Goal: Task Accomplishment & Management: Complete application form

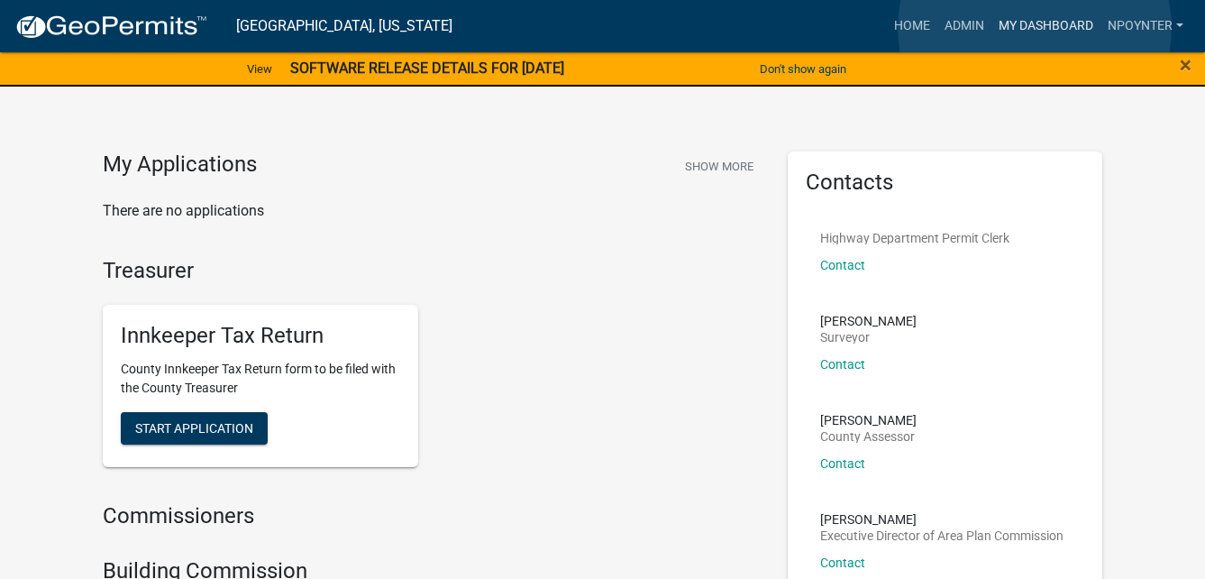
click at [1035, 28] on link "My Dashboard" at bounding box center [1045, 26] width 109 height 34
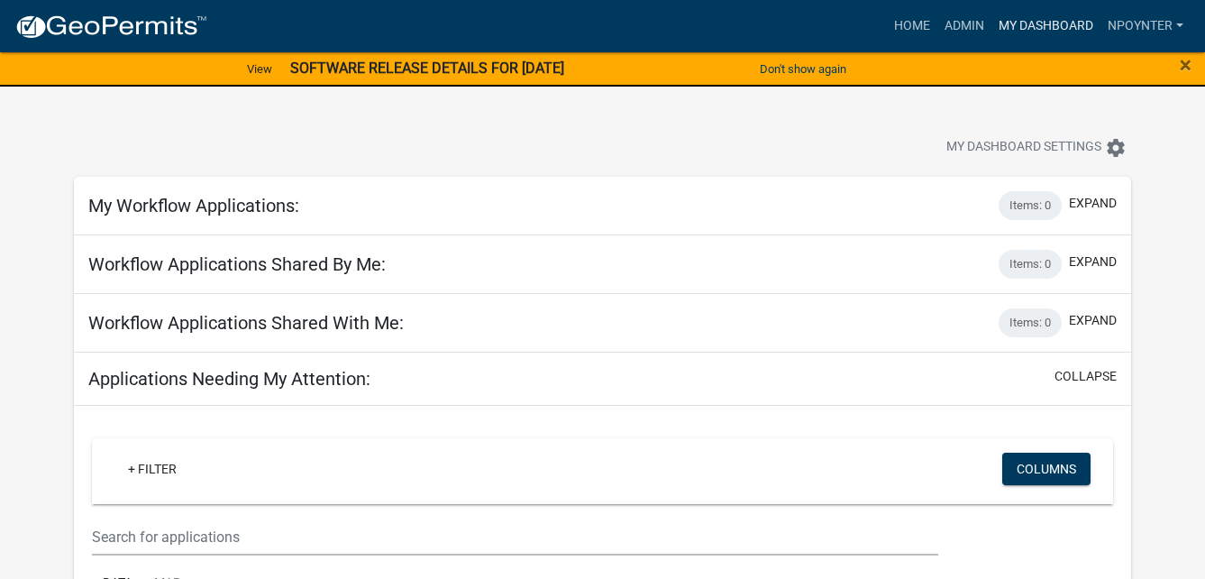
click at [1057, 29] on link "My Dashboard" at bounding box center [1045, 26] width 109 height 34
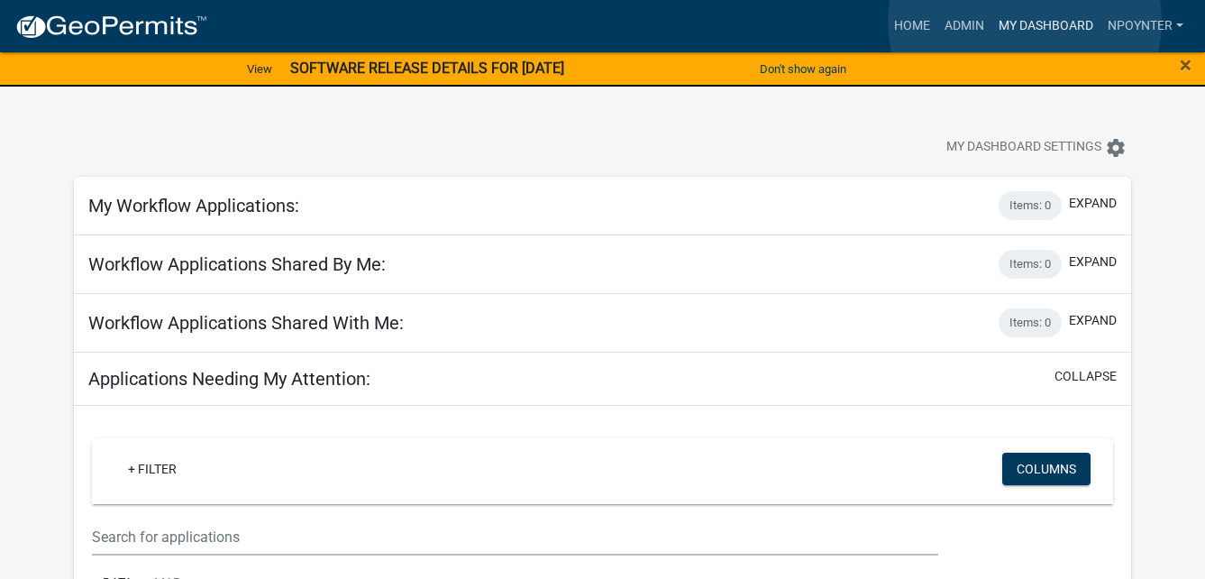
click at [1025, 22] on link "My Dashboard" at bounding box center [1045, 26] width 109 height 34
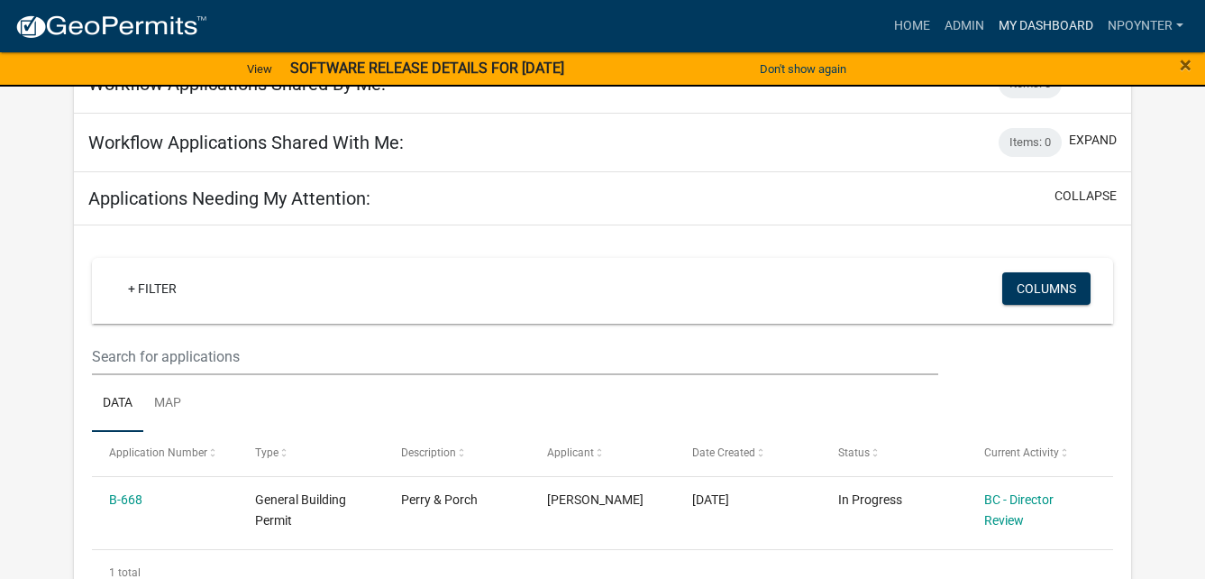
scroll to position [270, 0]
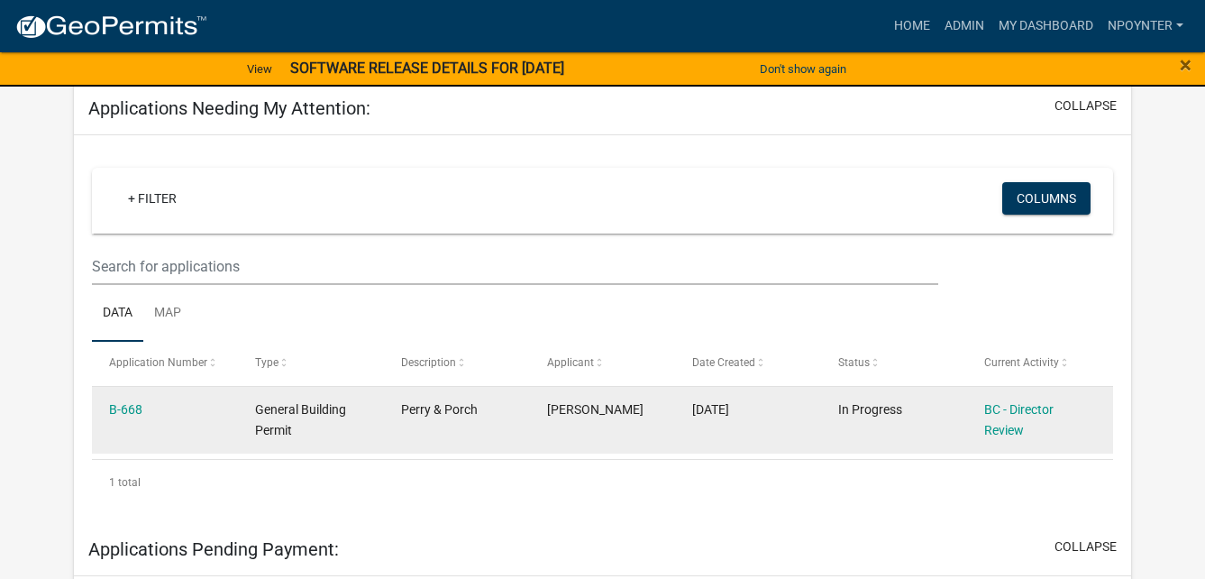
click at [132, 393] on datatable-body-cell "B-668" at bounding box center [165, 420] width 146 height 67
click at [126, 405] on link "B-668" at bounding box center [125, 409] width 33 height 14
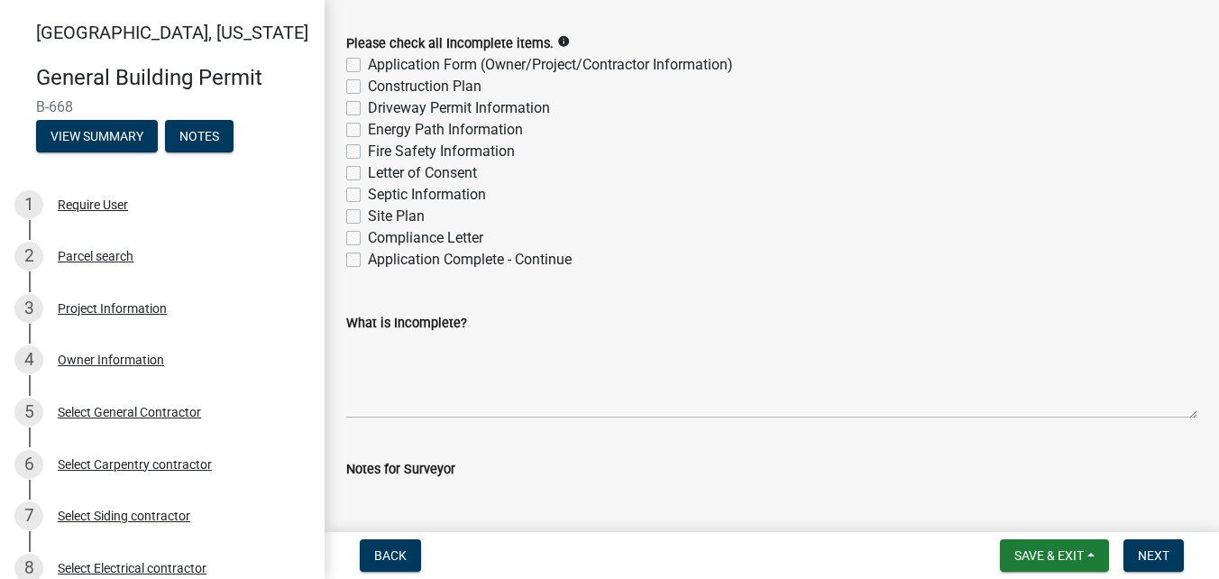
scroll to position [180, 0]
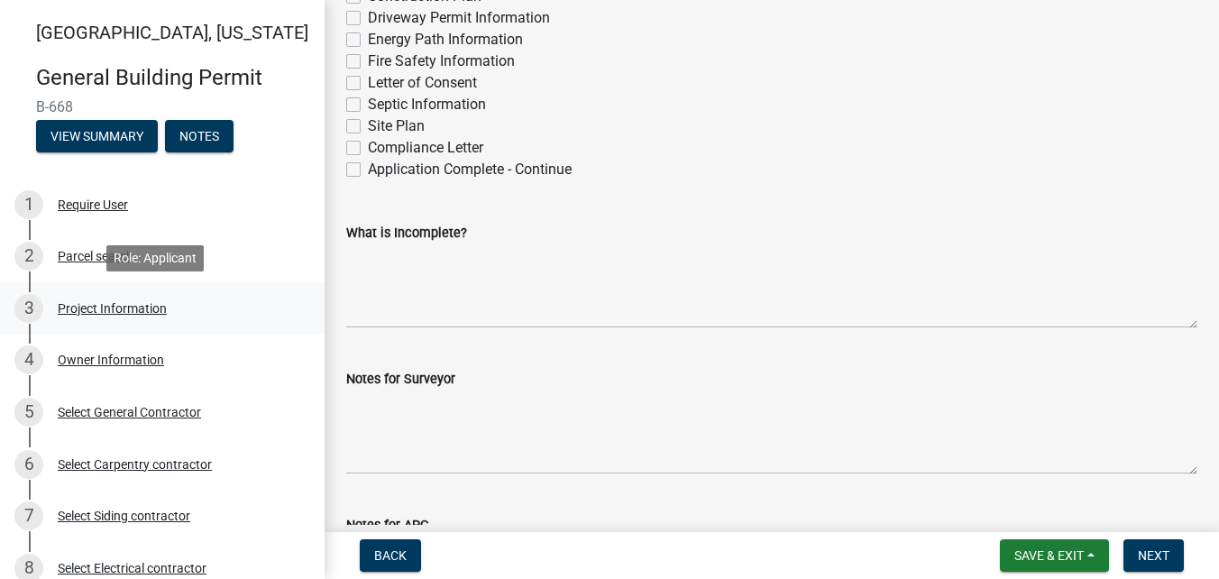
click at [135, 298] on div "3 Project Information" at bounding box center [154, 308] width 281 height 29
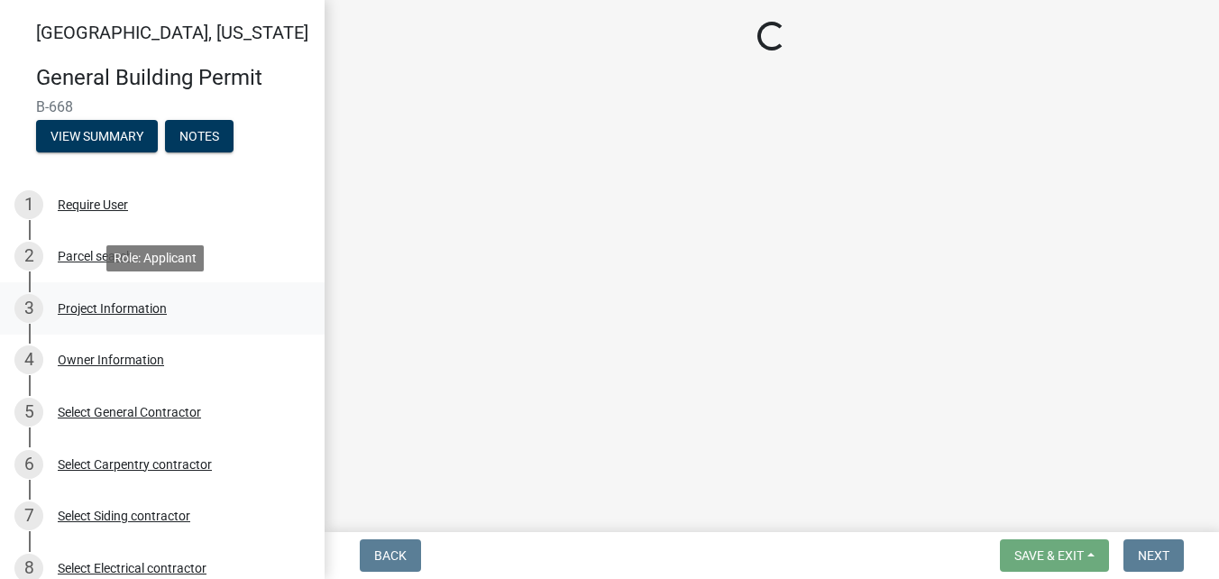
scroll to position [0, 0]
select select "39dd8e3a-6d5d-4294-aa82-b184892f1826"
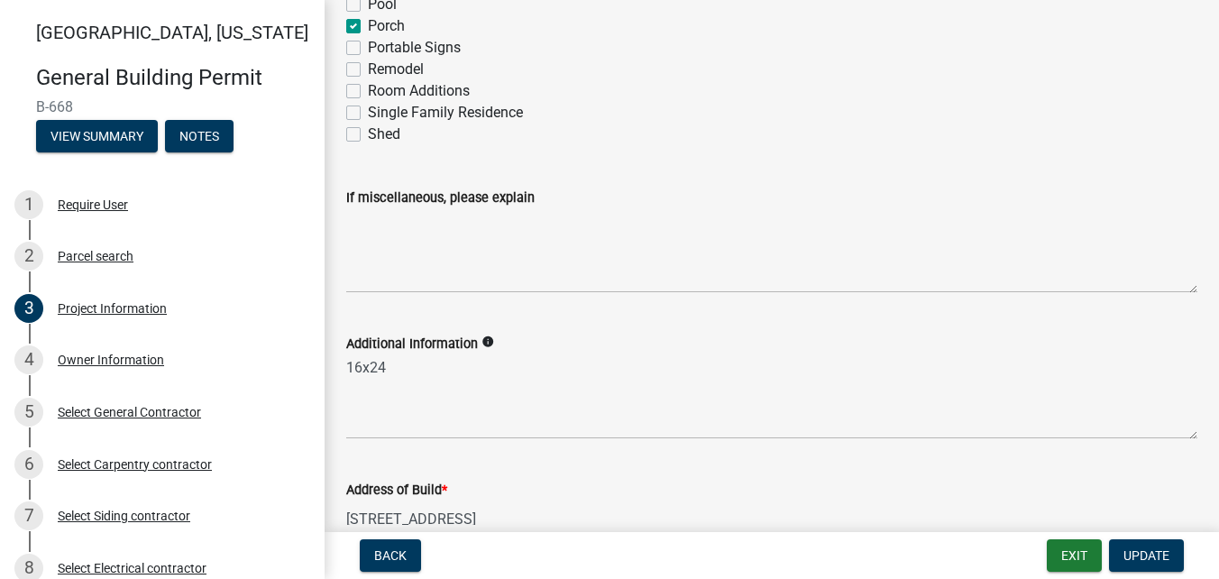
scroll to position [347, 0]
click at [138, 353] on div "Owner Information" at bounding box center [111, 359] width 106 height 13
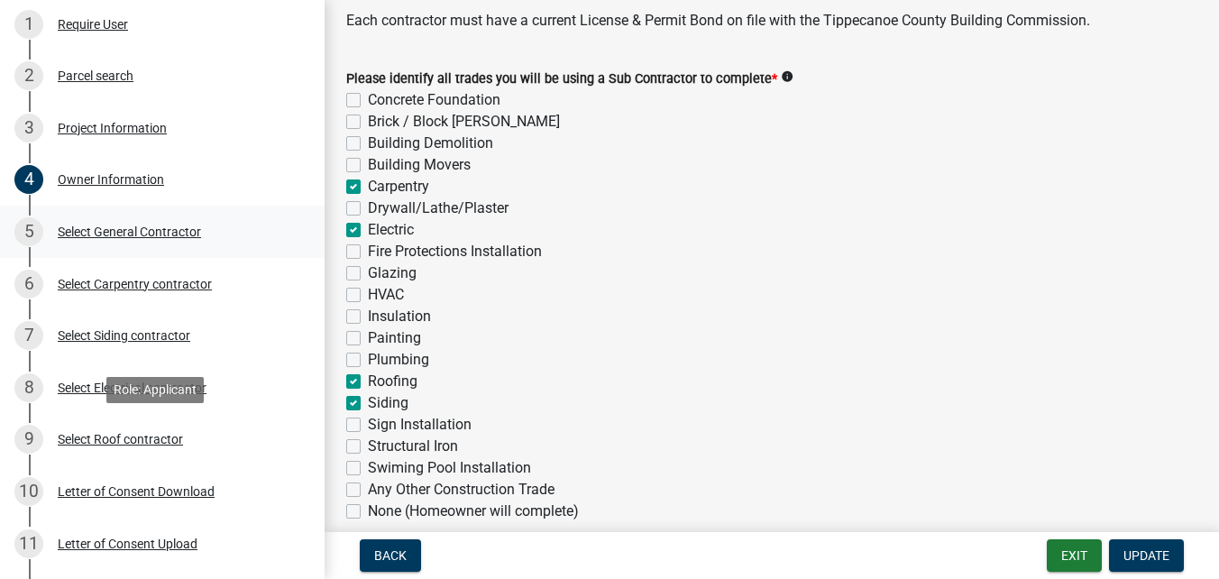
scroll to position [270, 0]
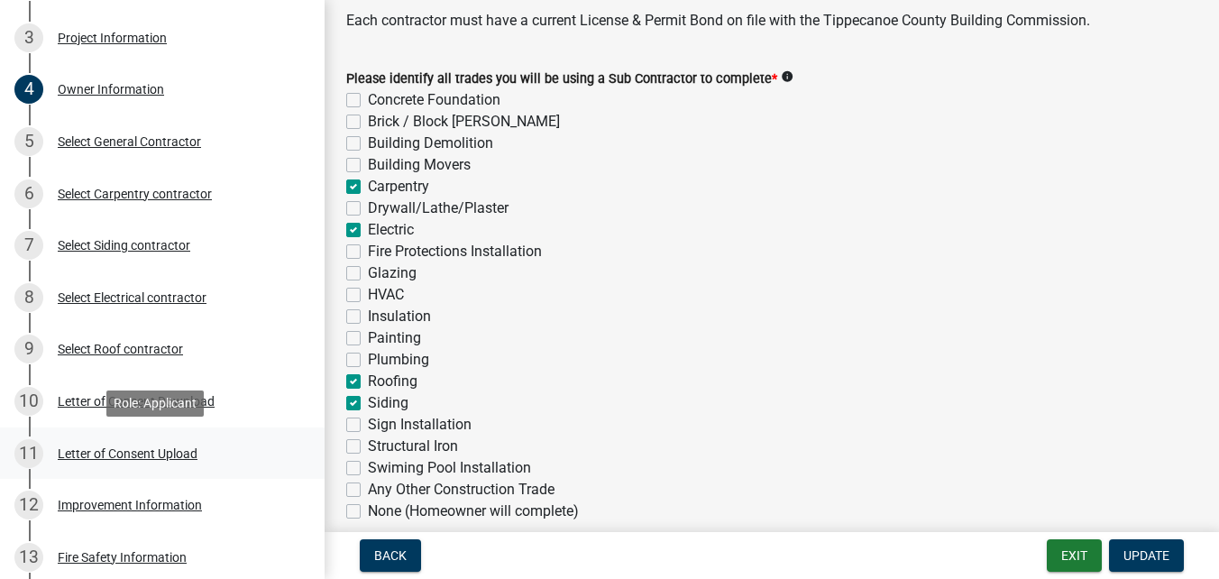
click at [180, 451] on div "Letter of Consent Upload" at bounding box center [128, 453] width 140 height 13
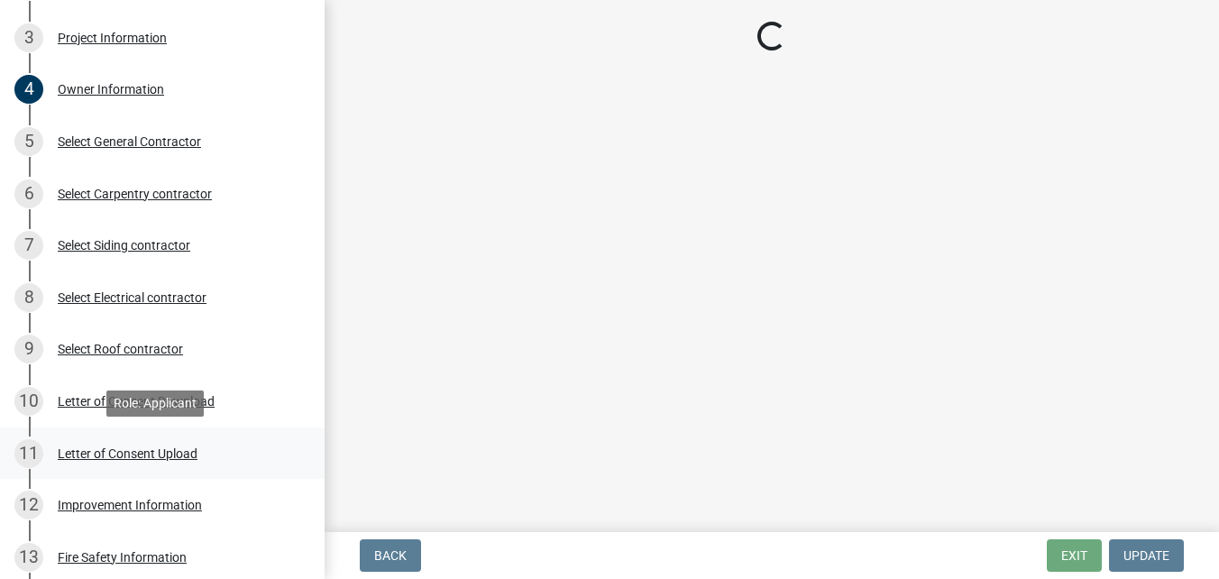
scroll to position [0, 0]
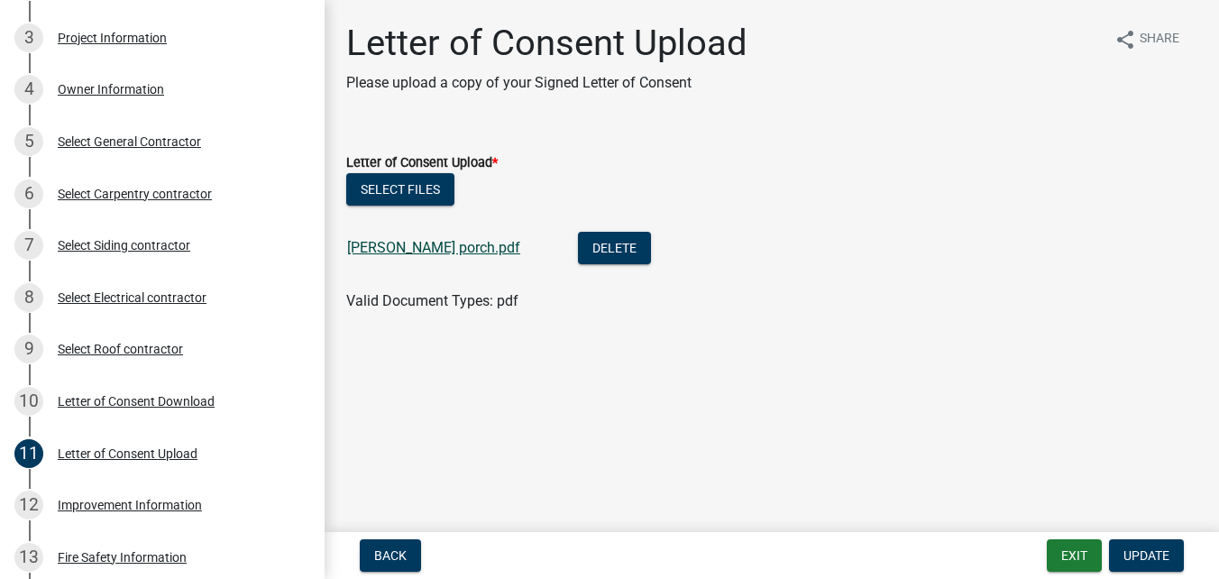
click at [403, 248] on link "[PERSON_NAME] porch.pdf" at bounding box center [433, 247] width 173 height 17
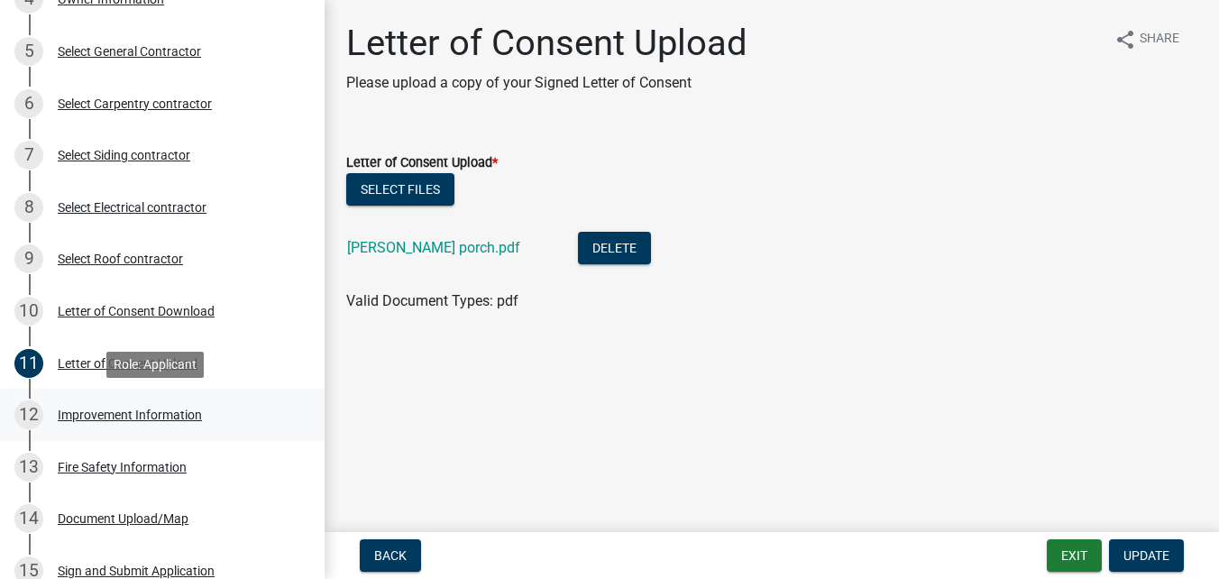
click at [181, 415] on div "Improvement Information" at bounding box center [130, 414] width 144 height 13
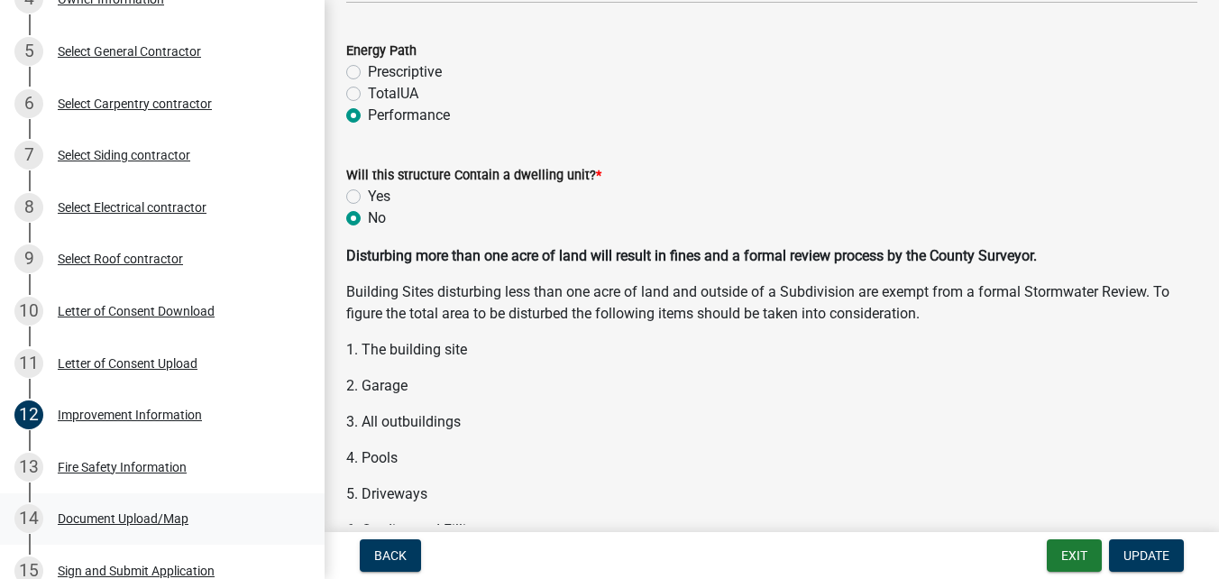
scroll to position [2253, 0]
click at [114, 462] on div "Fire Safety Information" at bounding box center [122, 467] width 129 height 13
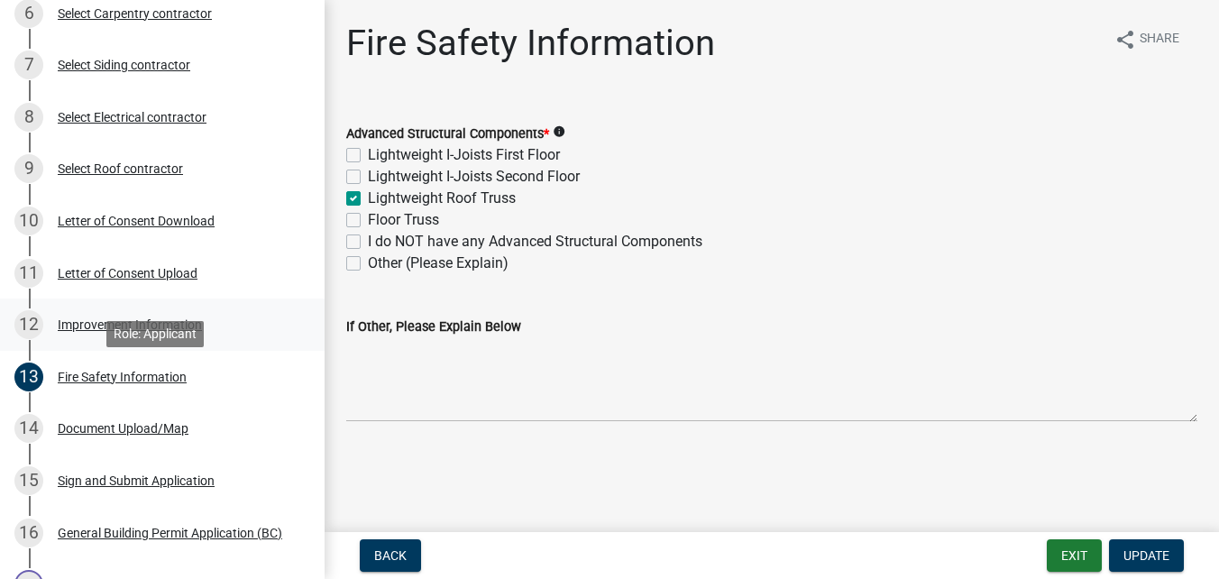
scroll to position [541, 0]
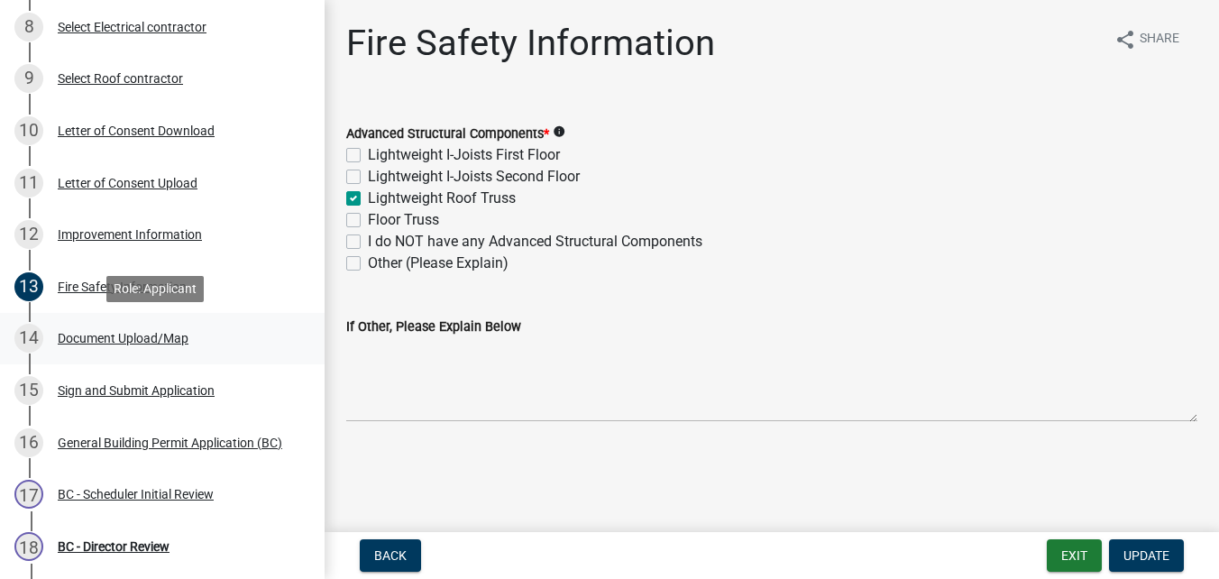
click at [156, 337] on div "Document Upload/Map" at bounding box center [123, 338] width 131 height 13
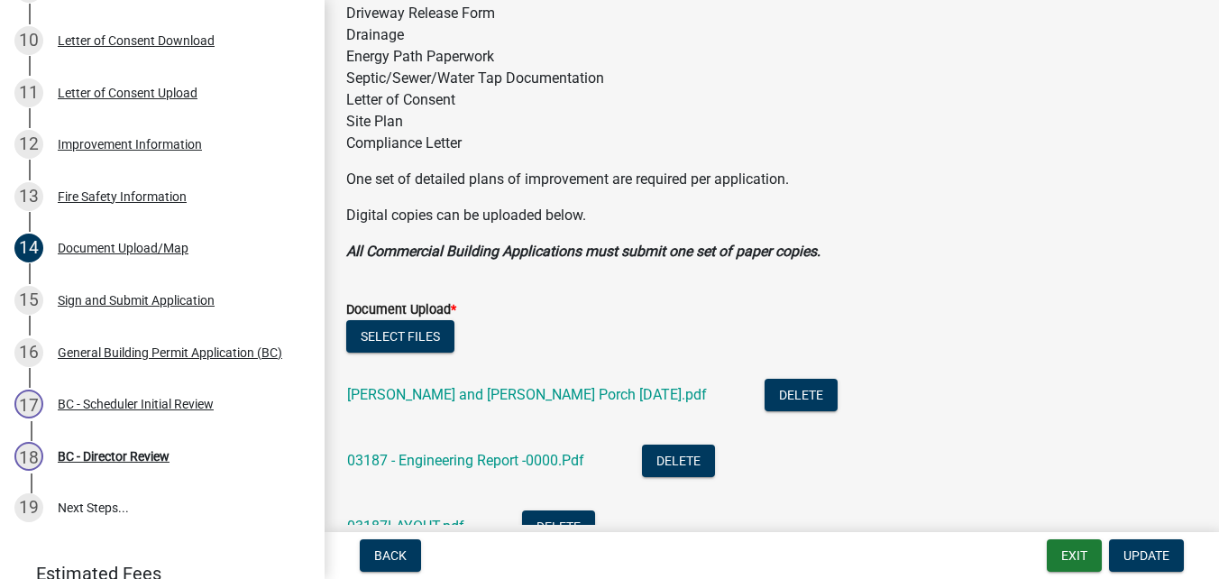
scroll to position [361, 0]
